Goal: Task Accomplishment & Management: Manage account settings

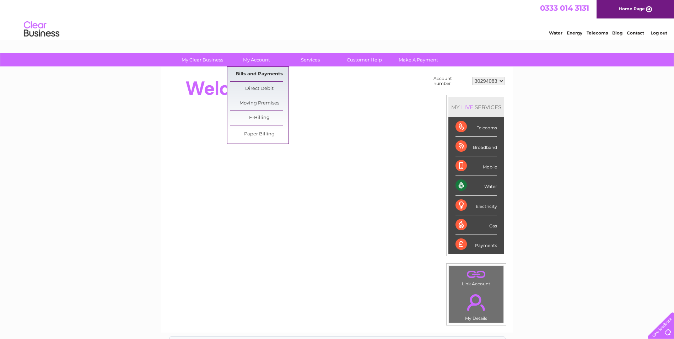
click at [256, 70] on link "Bills and Payments" at bounding box center [259, 74] width 59 height 14
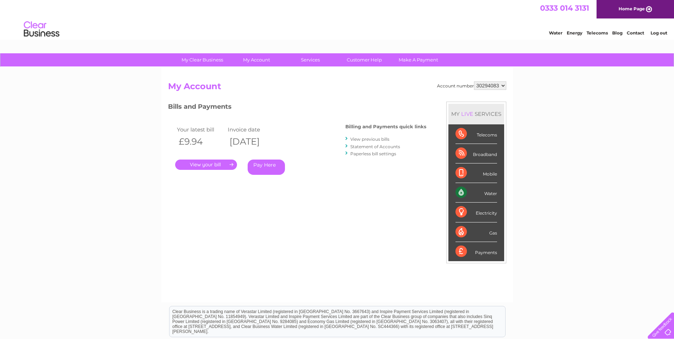
click at [219, 162] on link "." at bounding box center [206, 165] width 62 height 10
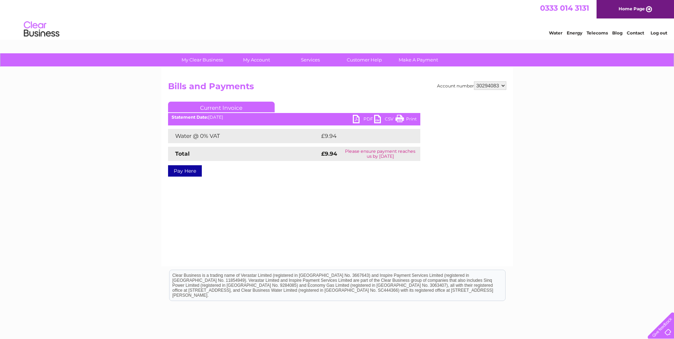
click at [360, 115] on link "PDF" at bounding box center [363, 120] width 21 height 10
